Goal: Task Accomplishment & Management: Complete application form

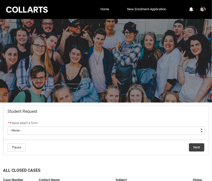
scroll to position [64, 0]
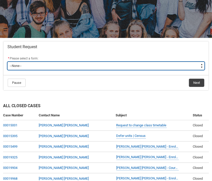
click at [48, 64] on select "--None-- Academic Transcript Application to Appeal Assignment Extension Change …" at bounding box center [105, 66] width 197 height 8
type lightning-select "Special_Consideration_Choice"
click at [7, 62] on select "--None-- Academic Transcript Application to Appeal Assignment Extension Change …" at bounding box center [105, 66] width 197 height 8
select select "Special_Consideration_Choice"
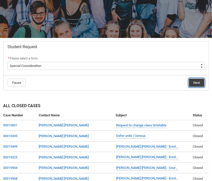
click at [198, 81] on button "Next" at bounding box center [196, 83] width 15 height 8
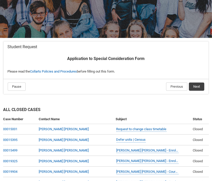
scroll to position [54, 0]
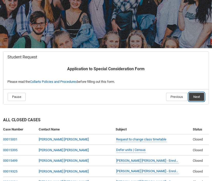
click at [196, 98] on button "Next" at bounding box center [196, 97] width 15 height 8
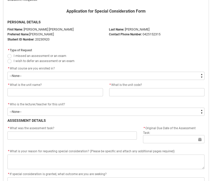
scroll to position [112, 0]
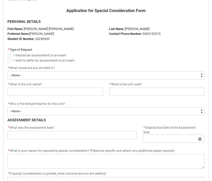
click at [7, 56] on span "Redu_Student_Request flow" at bounding box center [9, 55] width 4 height 4
click at [7, 52] on input "I missed an assessment or an exam" at bounding box center [7, 52] width 0 height 0
radio input "true"
click at [10, 62] on span "I wish to defer an assessment or an exam" at bounding box center [105, 60] width 197 height 5
click at [9, 60] on span "Redu_Student_Request flow" at bounding box center [9, 61] width 4 height 4
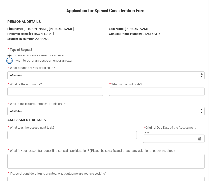
click at [7, 58] on input "I wish to defer an assessment or an exam" at bounding box center [7, 57] width 0 height 0
radio input "true"
click at [10, 53] on span "Redu_Student_Request flow" at bounding box center [9, 55] width 4 height 4
click at [7, 52] on input "I missed an assessment or an exam" at bounding box center [7, 52] width 0 height 0
radio input "true"
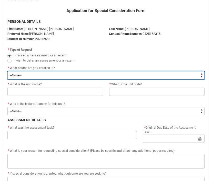
click at [35, 72] on select "--None-- Bachelor of Game Design" at bounding box center [105, 75] width 197 height 8
type lightning-select "recordPicklist_ProgramEnrollment.a0jOZ000003EaWXYA0"
click at [7, 71] on select "--None-- Bachelor of Game Design" at bounding box center [105, 75] width 197 height 8
select select "recordPicklist_ProgramEnrollment.a0jOZ000003EaWXYA0"
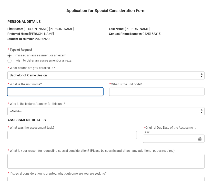
click at [33, 88] on input "Redu_Student_Request flow" at bounding box center [54, 91] width 95 height 8
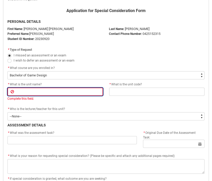
paste input "GADIER4"
type lightning-primitive-input-simple "GADIER4"
type input "GADIER4"
click at [61, 94] on input "GADIER4" at bounding box center [54, 91] width 95 height 8
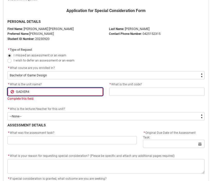
click at [61, 94] on input "GADIER4" at bounding box center [54, 91] width 95 height 8
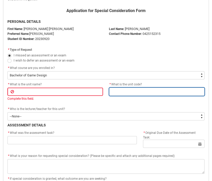
click at [119, 87] on input "Redu_Student_Request flow" at bounding box center [156, 91] width 95 height 8
paste input "GADIER4"
type lightning-primitive-input-simple "GADIER4"
type input "GADIER4"
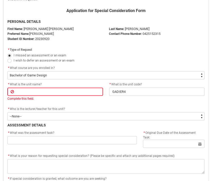
click at [12, 61] on label "I wish to defer an assessment or an exam" at bounding box center [41, 60] width 69 height 4
click at [7, 58] on input "I wish to defer an assessment or an exam" at bounding box center [7, 57] width 0 height 0
radio input "true"
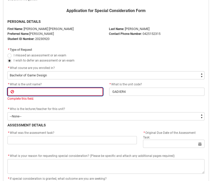
click at [34, 92] on input "Redu_Student_Request flow" at bounding box center [54, 91] width 95 height 8
paste input "Introduction to Extended Reality"
type lightning-primitive-input-simple "Introduction to Extended Reality"
type input "Introduction to Extended Reality"
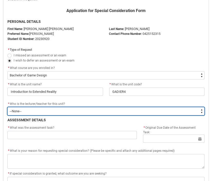
click at [42, 116] on flowruntime-screen-field "* Who is the lecturer/teacher for this unit? * --None-- [PERSON_NAME] [PERSON_N…" at bounding box center [105, 109] width 203 height 16
type lightning-select "Faculty_NamefromAtoM.003OZ000006PXNBYA4"
click at [7, 107] on select "--None-- [PERSON_NAME] [PERSON_NAME] [PERSON_NAME] [PERSON_NAME] [PERSON_NAME] …" at bounding box center [105, 111] width 197 height 8
select select "Faculty_NamefromAtoM.003OZ000006PXNBYA4"
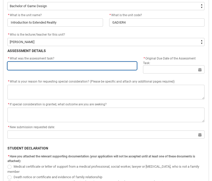
click at [48, 63] on input "Redu_Student_Request flow" at bounding box center [71, 66] width 129 height 8
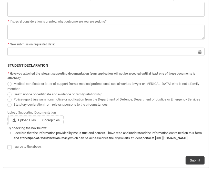
scroll to position [265, 0]
click at [8, 107] on span "Redu_Student_Request flow" at bounding box center [9, 105] width 4 height 4
click at [7, 102] on input "Statutory declaration from relevant persons to the circumstances" at bounding box center [7, 102] width 0 height 0
radio input "true"
click at [8, 107] on span "Redu_Student_Request flow" at bounding box center [9, 105] width 4 height 4
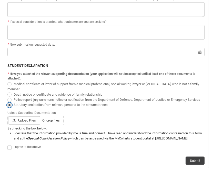
click at [7, 102] on input "Statutory declaration from relevant persons to the circumstances" at bounding box center [7, 102] width 0 height 0
click at [29, 124] on span "Upload Files" at bounding box center [24, 120] width 32 height 8
click at [8, 116] on input "Upload Files Or drop files" at bounding box center [8, 116] width 0 height 0
type lightning-input "C:\fakepath\HTP Interim Contact Letter_J320645047.pdf"
type input "C:\fakepath\HTP Interim Contact Letter_J320645047.pdf"
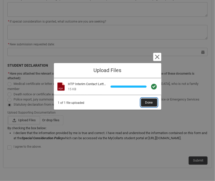
click at [153, 101] on span "Done" at bounding box center [150, 102] width 8 height 8
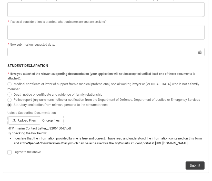
click at [42, 131] on div "HTP Interim Contact Letter_J320645047.pdf" at bounding box center [105, 128] width 197 height 5
click at [170, 65] on p "STUDENT DECLARATION" at bounding box center [105, 65] width 197 height 5
click at [171, 57] on flowruntime-screen-field "* New submission requested date: Select a date for Format: [DATE]" at bounding box center [105, 50] width 203 height 16
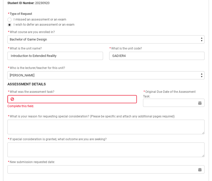
scroll to position [120, 0]
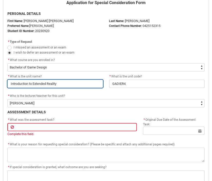
click at [34, 80] on input "Introduction to Extended Reality" at bounding box center [54, 84] width 95 height 8
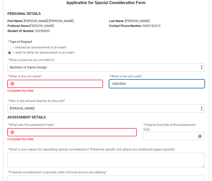
click at [126, 86] on input "GADIER4" at bounding box center [156, 84] width 95 height 8
paste input "DSPR5"
type lightning-primitive-input-simple "GDSPR5"
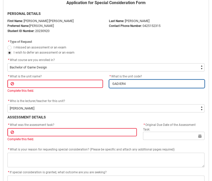
type input "GDSPR5"
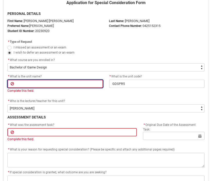
click at [49, 80] on input "Redu_Student_Request flow" at bounding box center [54, 84] width 95 height 8
paste input "Game Design Capstone Development"
type lightning-primitive-input-simple "Game Design Capstone Development"
type input "Game Design Capstone Development"
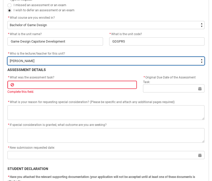
click at [55, 67] on div "Application for Special Consideration Form PERSONAL DETAILS First Name: [PERSON…" at bounding box center [105, 115] width 203 height 315
type lightning-select "Faculty_NamefromAtoM.0035g00000b9AZMAA2"
click at [7, 57] on select "--None-- [PERSON_NAME] [PERSON_NAME] [PERSON_NAME] [PERSON_NAME] [PERSON_NAME] …" at bounding box center [105, 61] width 197 height 8
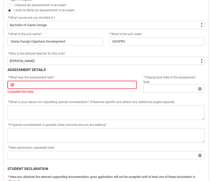
select select "Faculty_NamefromAtoM.0035g00000b9AZMAA2"
click at [55, 67] on p "ASSESSMENT DETAILS" at bounding box center [105, 69] width 197 height 5
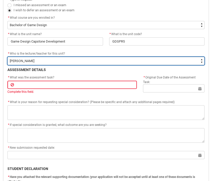
click at [29, 59] on select "--None-- [PERSON_NAME] [PERSON_NAME] [PERSON_NAME] [PERSON_NAME] [PERSON_NAME] …" at bounding box center [105, 61] width 197 height 8
type lightning-select "Faculty_NamefromNtoZ.0035g00000e1T4KAAU"
click at [7, 57] on select "--None-- [PERSON_NAME] [PERSON_NAME] [PERSON_NAME] [PERSON_NAME] [PERSON_NAME] …" at bounding box center [105, 61] width 197 height 8
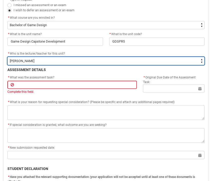
select select "Faculty_NamefromNtoZ.0035g00000e1T4KAAU"
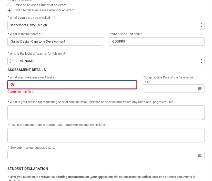
click at [31, 81] on input "Redu_Student_Request flow" at bounding box center [71, 85] width 129 height 8
paste input "Assessment 1 – Design Process Journal"
type lightning-primitive-input-simple "Assessment 1 – Design Process Journal"
type input "Assessment 1 – Design Process Journal"
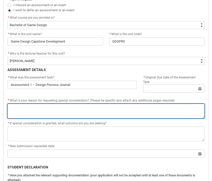
click at [40, 106] on textarea "*" at bounding box center [105, 111] width 197 height 15
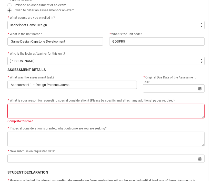
click at [189, 126] on div "* If special consideration is granted, what outcome are you are seeking?" at bounding box center [105, 128] width 197 height 6
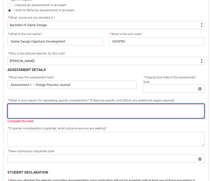
click at [101, 109] on textarea "*" at bounding box center [105, 111] width 197 height 15
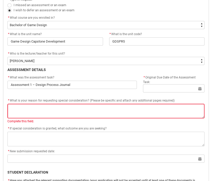
click at [184, 125] on div "* If special consideration is granted, what outcome are you are seeking?" at bounding box center [105, 128] width 197 height 6
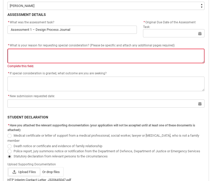
click at [171, 97] on div "* New submission requested date:" at bounding box center [105, 96] width 197 height 6
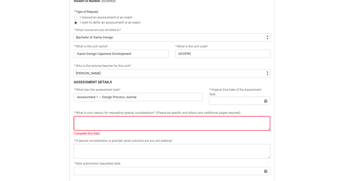
scroll to position [150, 0]
